Goal: Information Seeking & Learning: Learn about a topic

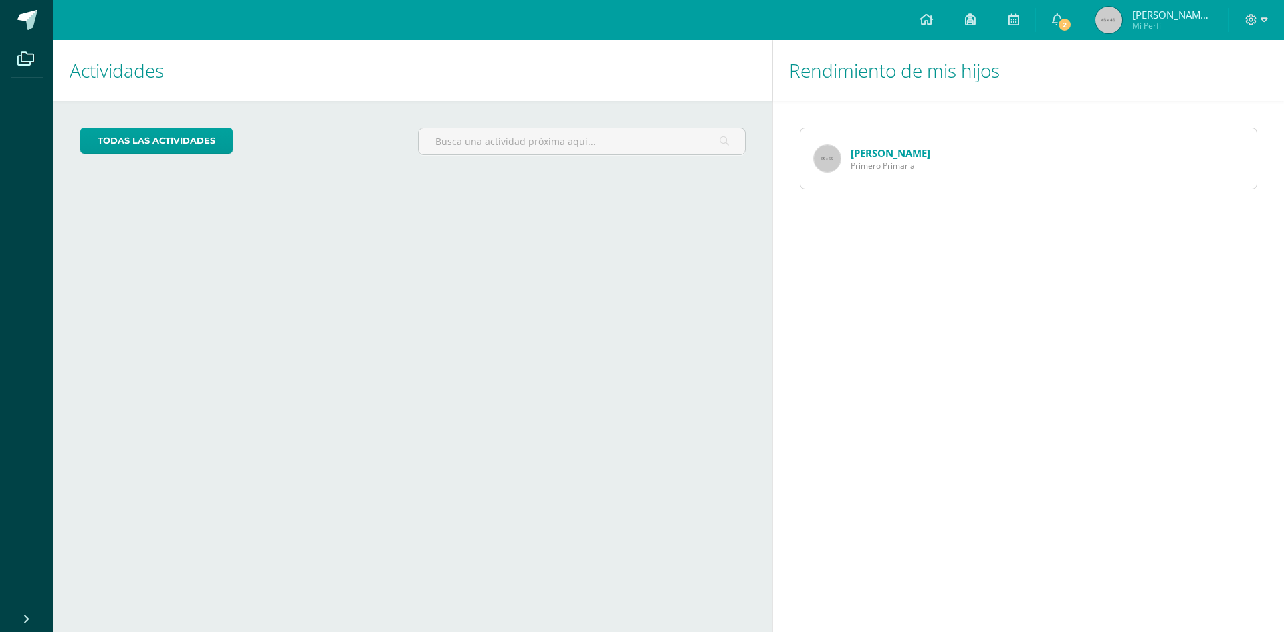
click at [881, 154] on link "[PERSON_NAME]" at bounding box center [890, 152] width 80 height 13
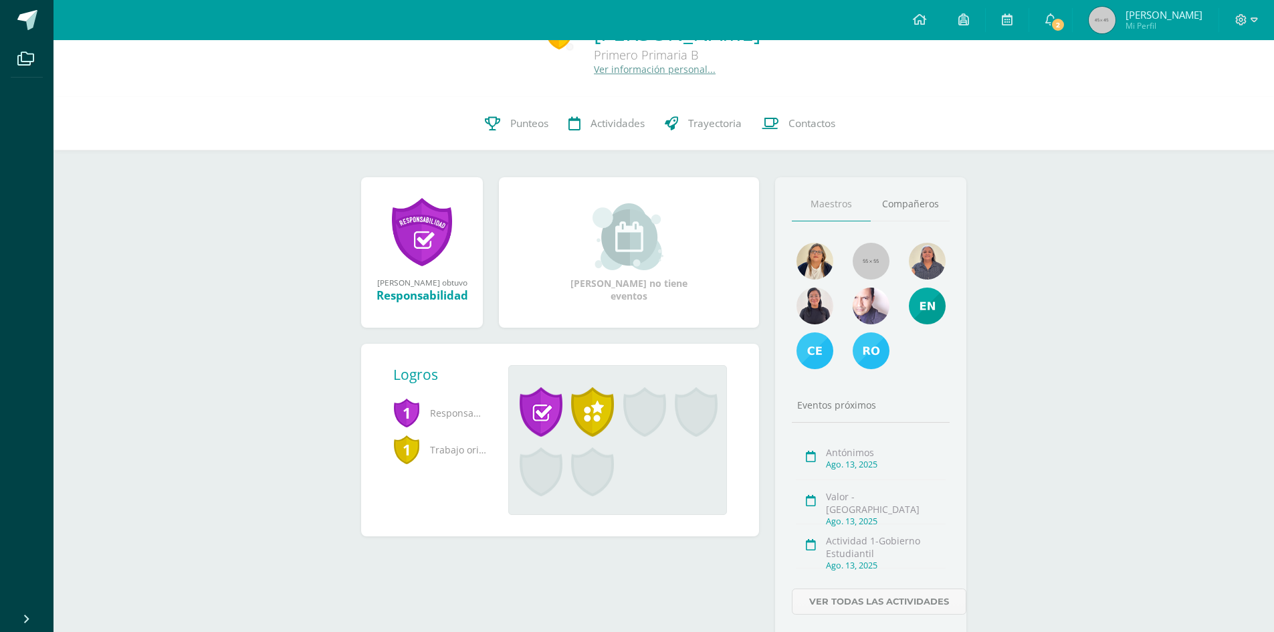
scroll to position [67, 0]
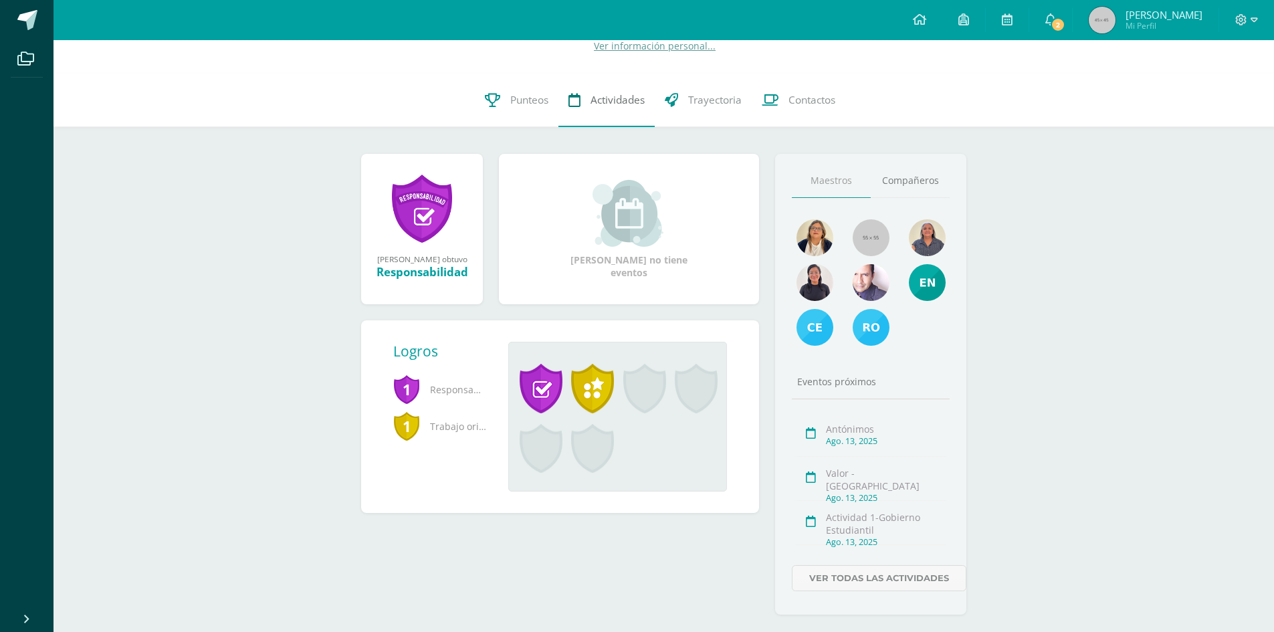
click at [609, 99] on span "Actividades" at bounding box center [617, 100] width 54 height 14
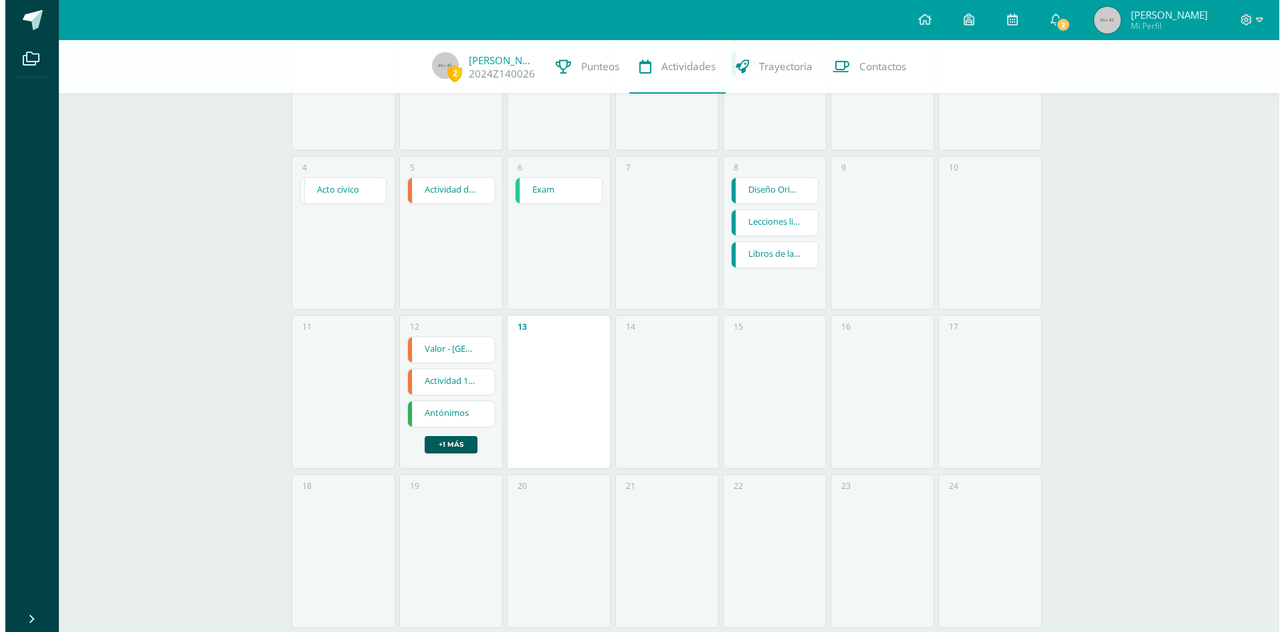
scroll to position [267, 0]
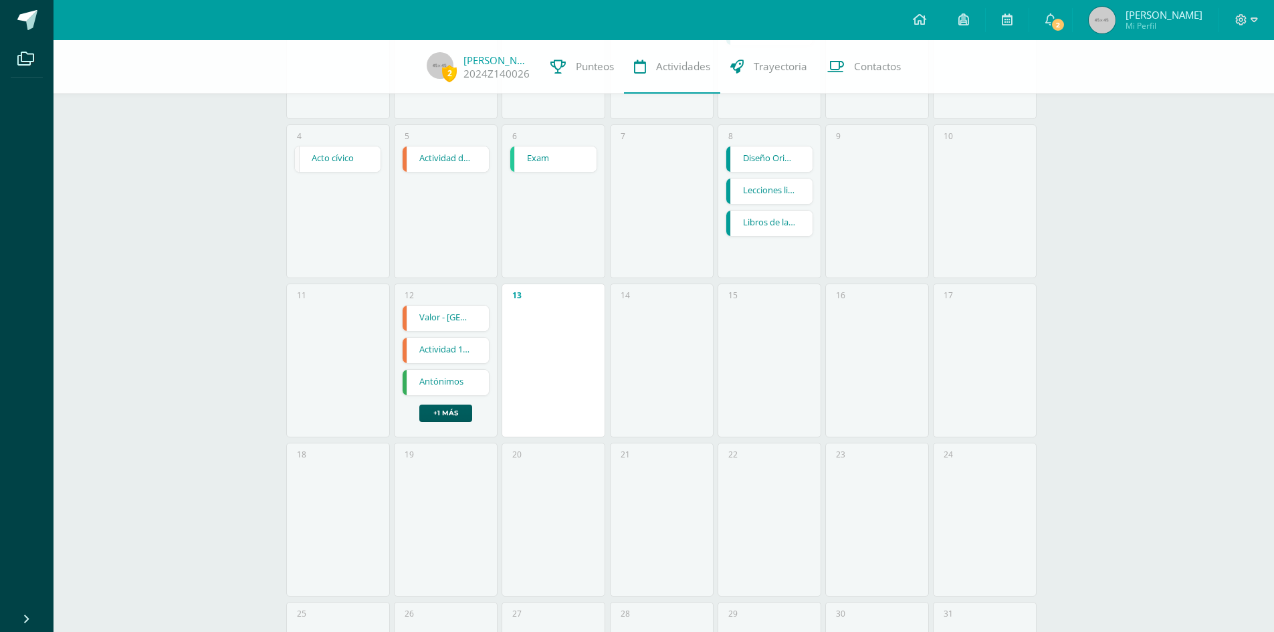
click at [784, 187] on link "Lecciones libro de [DEMOGRAPHIC_DATA]" at bounding box center [769, 191] width 86 height 25
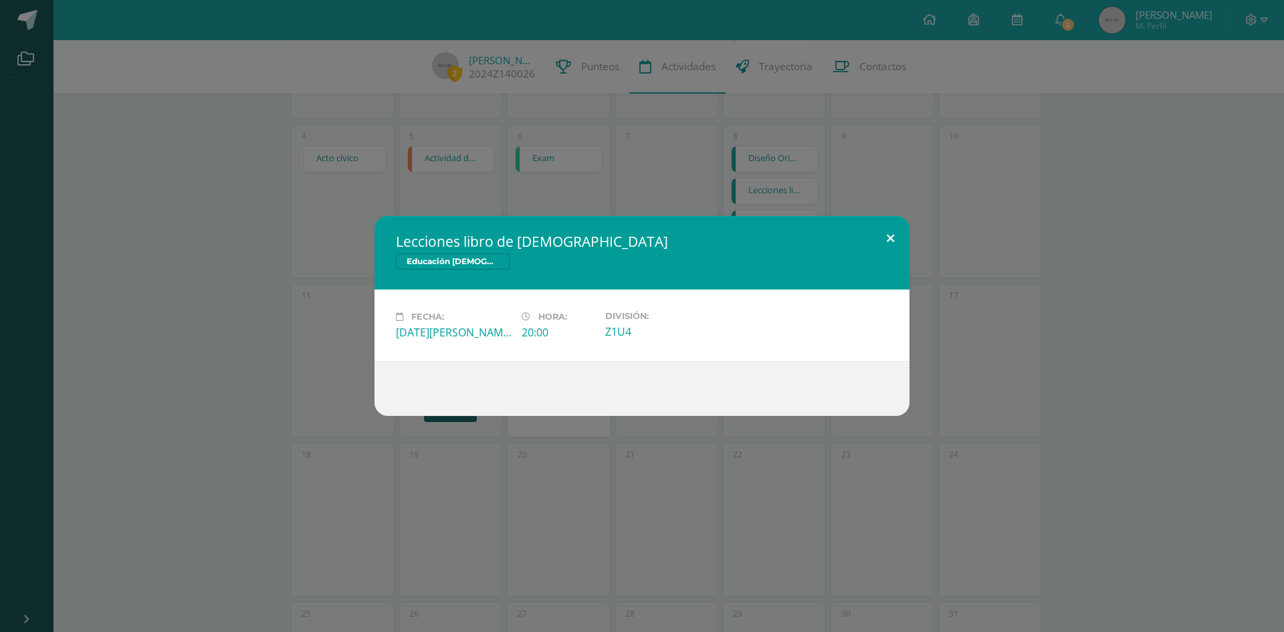
click at [891, 233] on button at bounding box center [890, 238] width 38 height 45
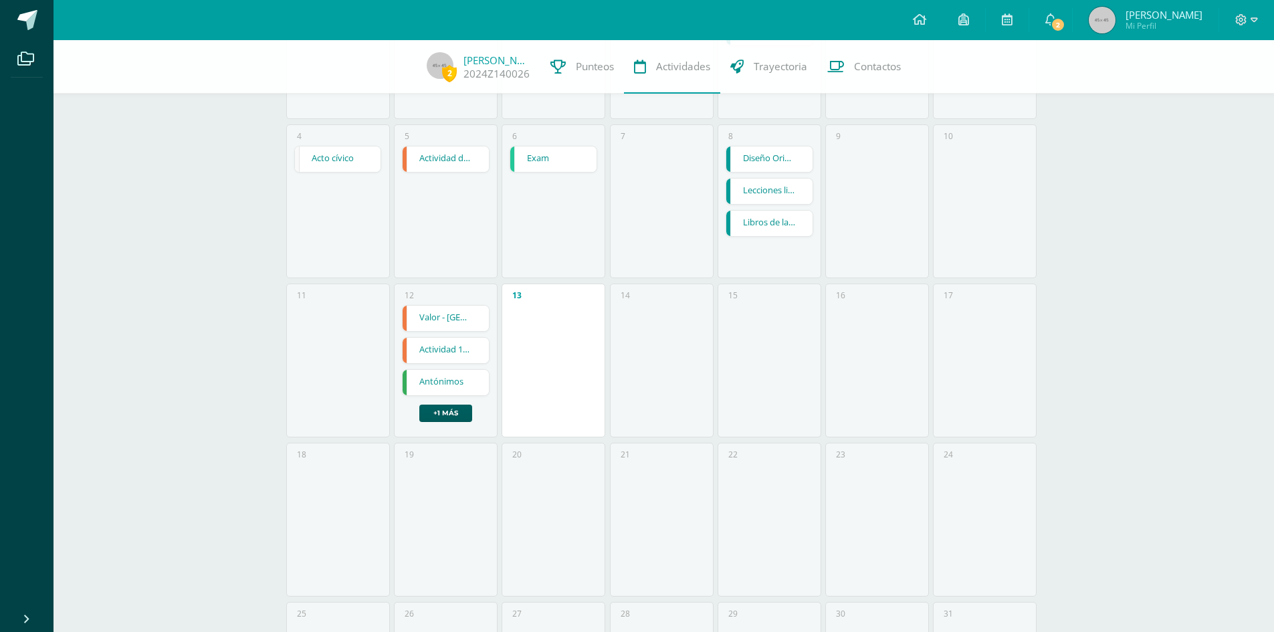
click at [768, 223] on link "Libros de la [DEMOGRAPHIC_DATA]" at bounding box center [769, 223] width 86 height 25
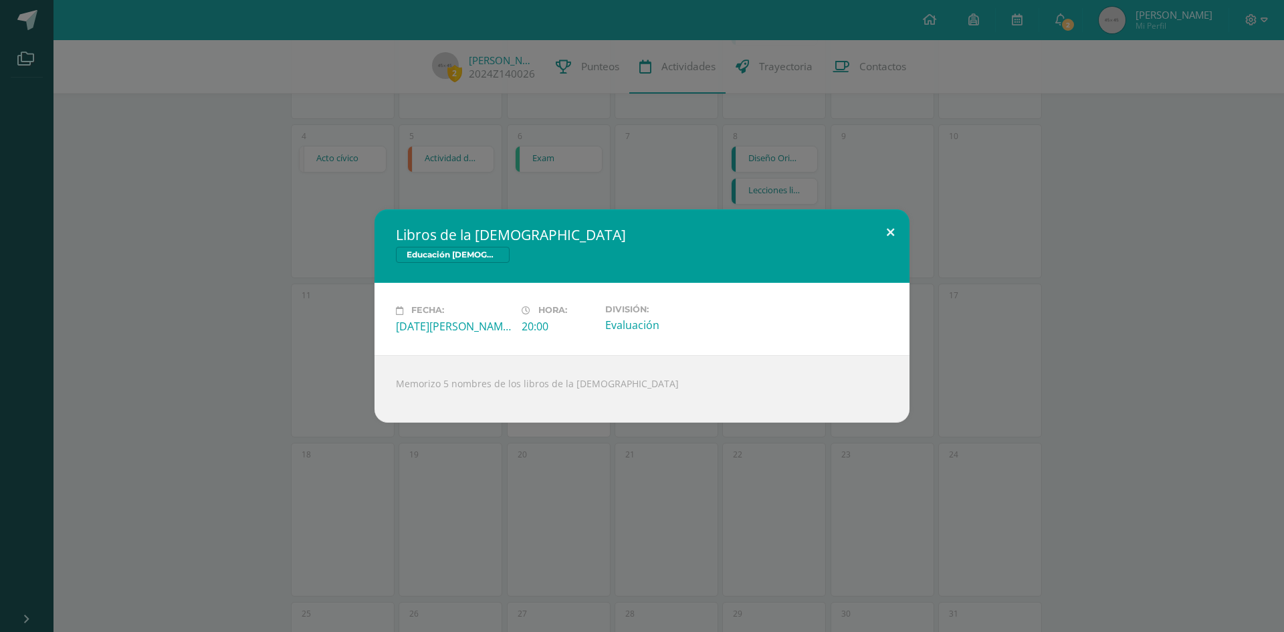
click at [895, 231] on button at bounding box center [890, 231] width 38 height 45
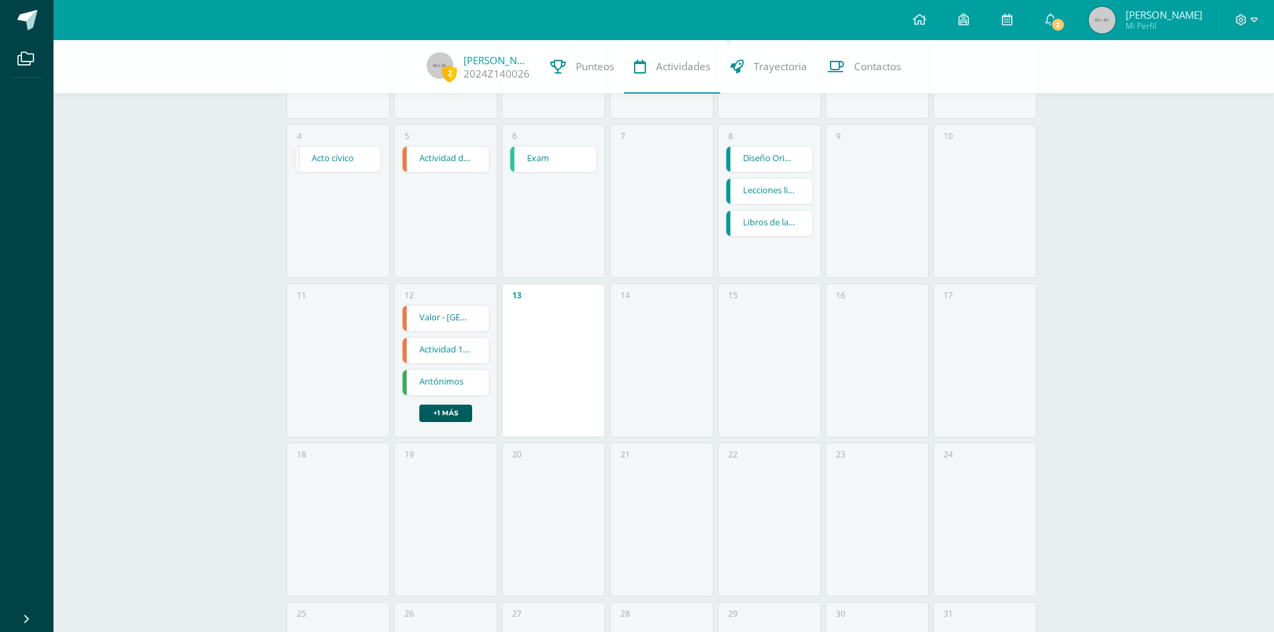
click at [441, 316] on link "Valor - [GEOGRAPHIC_DATA]" at bounding box center [445, 318] width 86 height 25
